Goal: Check status: Check status

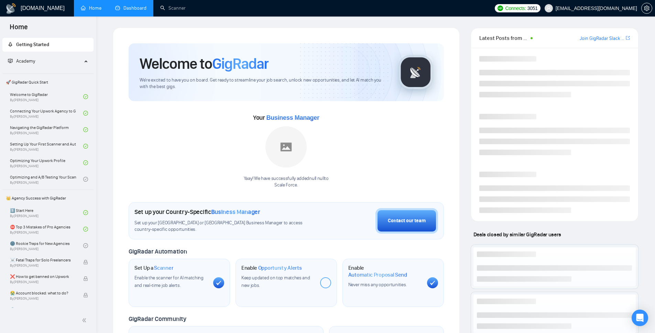
click at [127, 5] on link "Dashboard" at bounding box center [130, 8] width 31 height 6
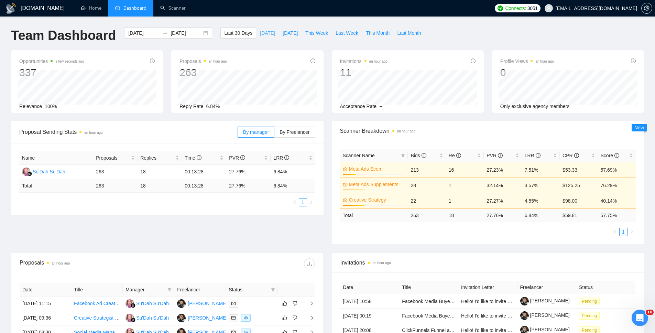
click at [262, 32] on span "[DATE]" at bounding box center [267, 33] width 15 height 8
click at [416, 31] on span "Last Month" at bounding box center [409, 33] width 24 height 8
type input "[DATE]"
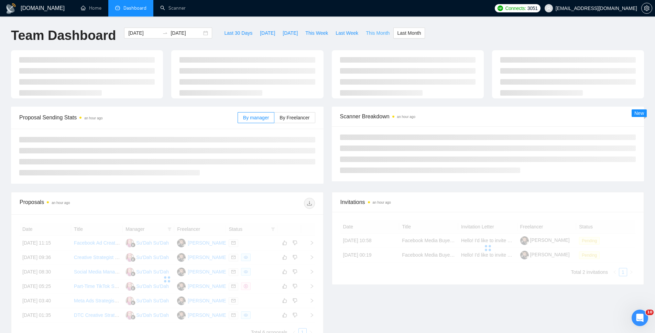
click at [382, 32] on span "This Month" at bounding box center [378, 33] width 24 height 8
type input "[DATE]"
